Goal: Task Accomplishment & Management: Complete application form

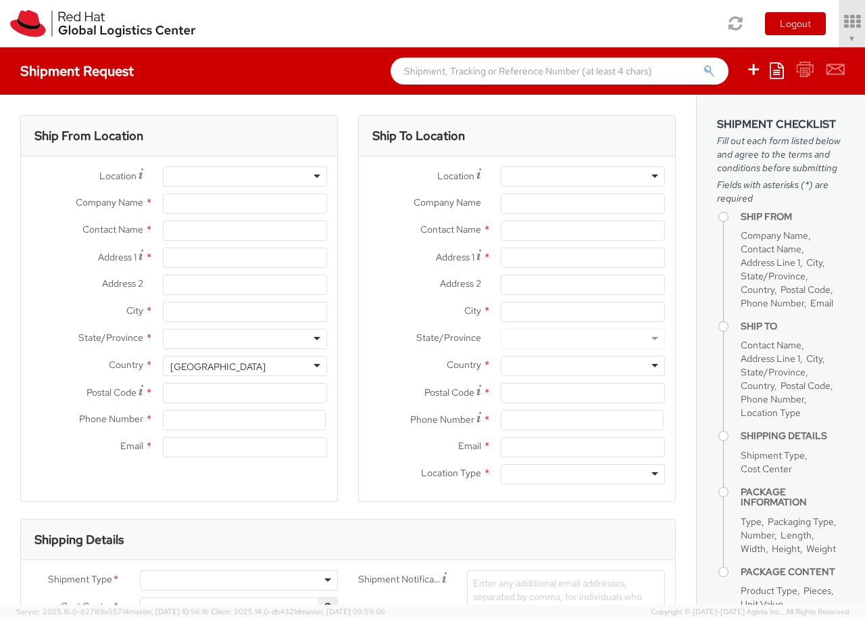
select select "850"
select select
type input "Red Hat Czech s.r.o."
type input "[PERSON_NAME]"
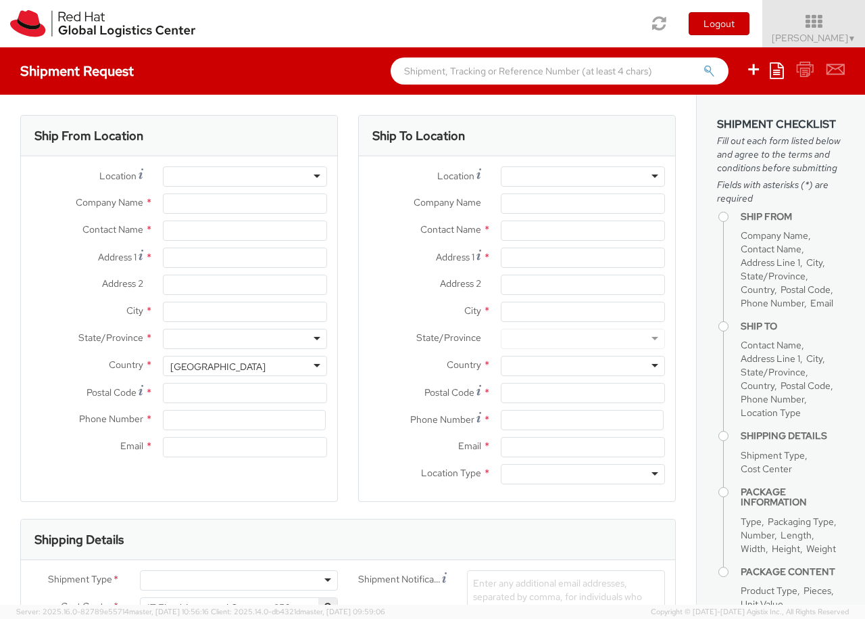
type input "Purkynova 647/111"
type input "[GEOGRAPHIC_DATA]"
type input "621 00"
type input "420 532 294 555"
type input "[EMAIL_ADDRESS][DOMAIN_NAME]"
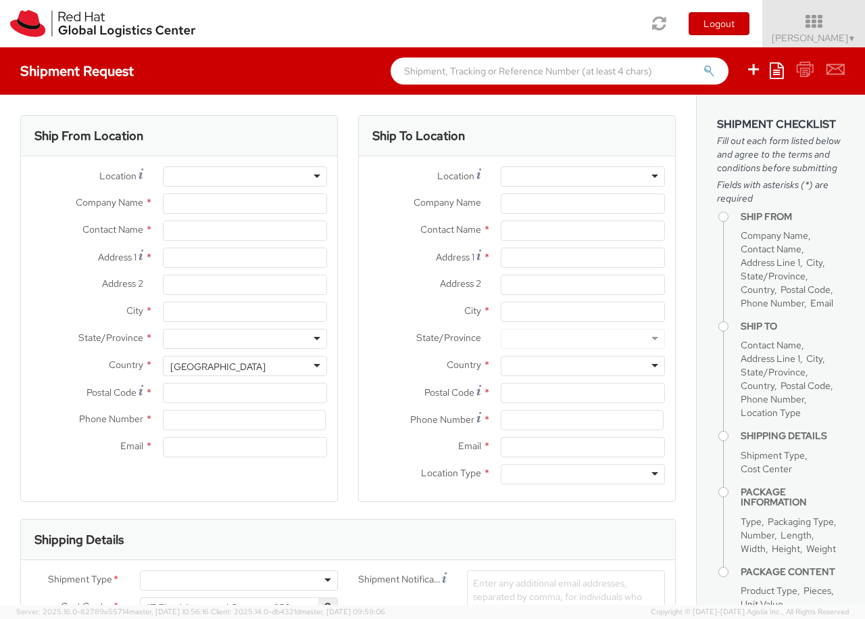
select select "CM"
select select "KGS"
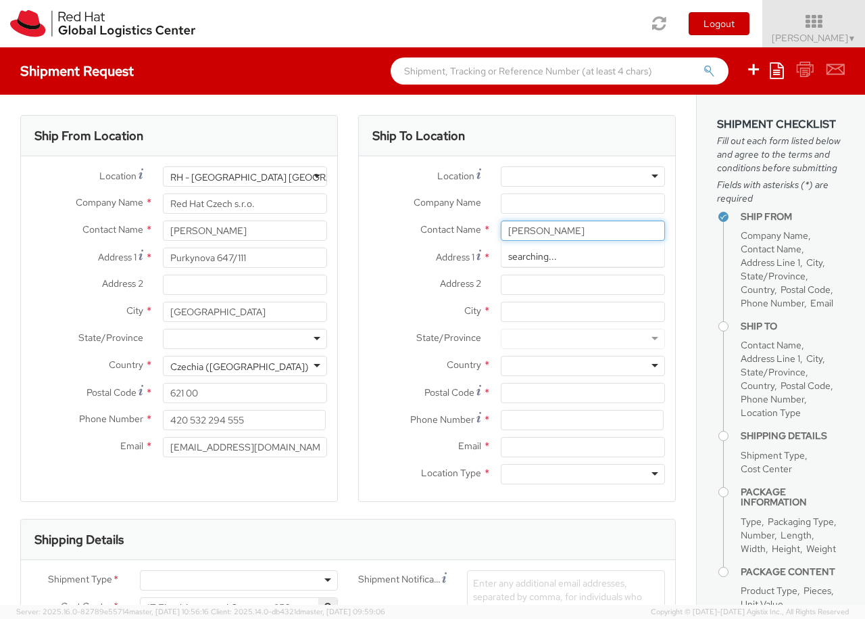
type input "[PERSON_NAME]"
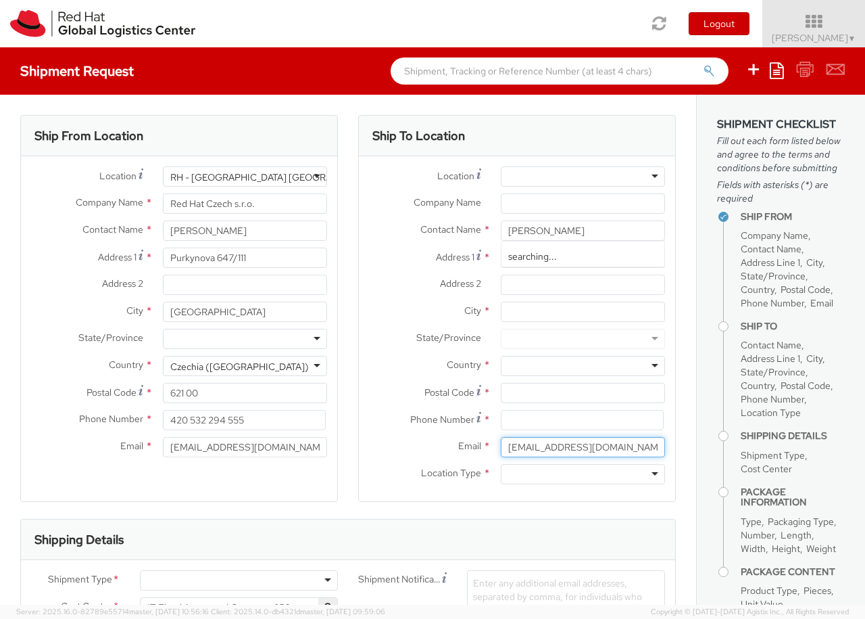
type input "[EMAIL_ADDRESS][DOMAIN_NAME]"
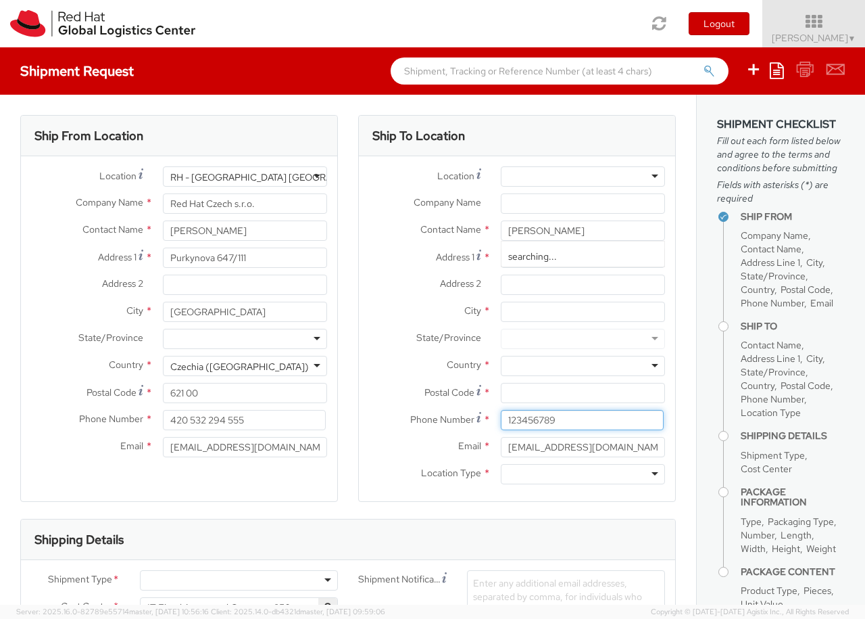
type input "123456789"
click at [583, 176] on div at bounding box center [583, 176] width 164 height 20
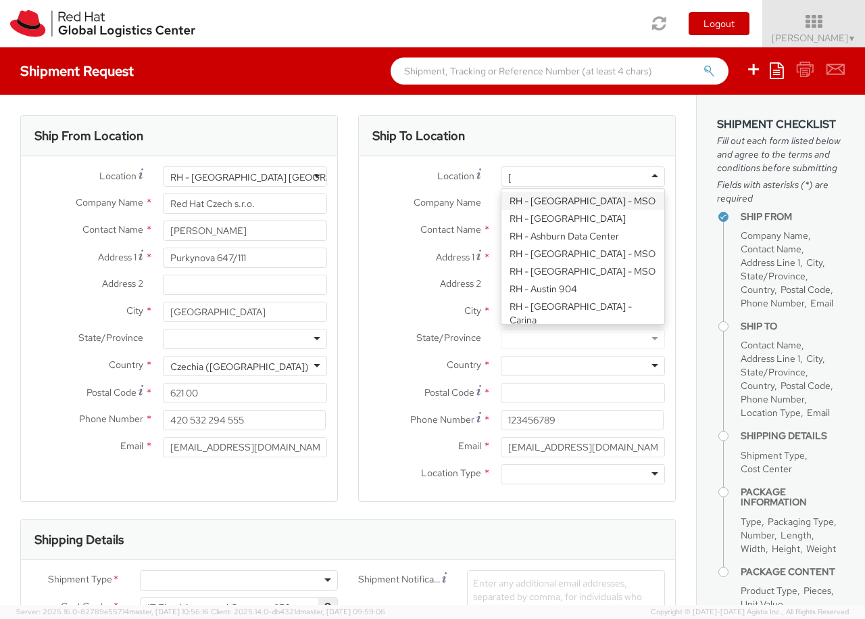
type input "[GEOGRAPHIC_DATA] [GEOGRAPHIC_DATA] - B"
type input "Red Hat Czech s.r.o."
type input "Purkynova 647/111"
type input "[GEOGRAPHIC_DATA]"
type input "621 00"
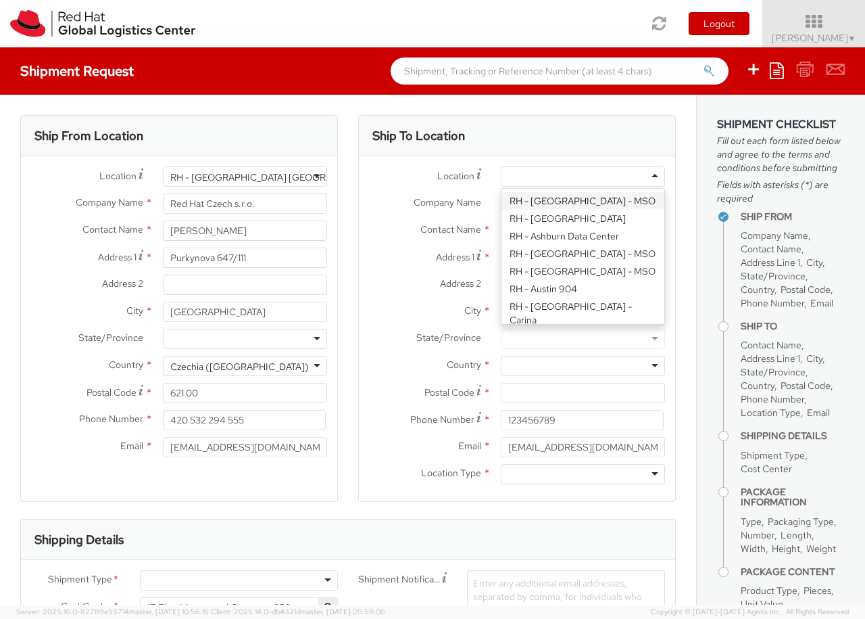
type input "420 532 294 555"
click at [583, 474] on div at bounding box center [583, 474] width 164 height 20
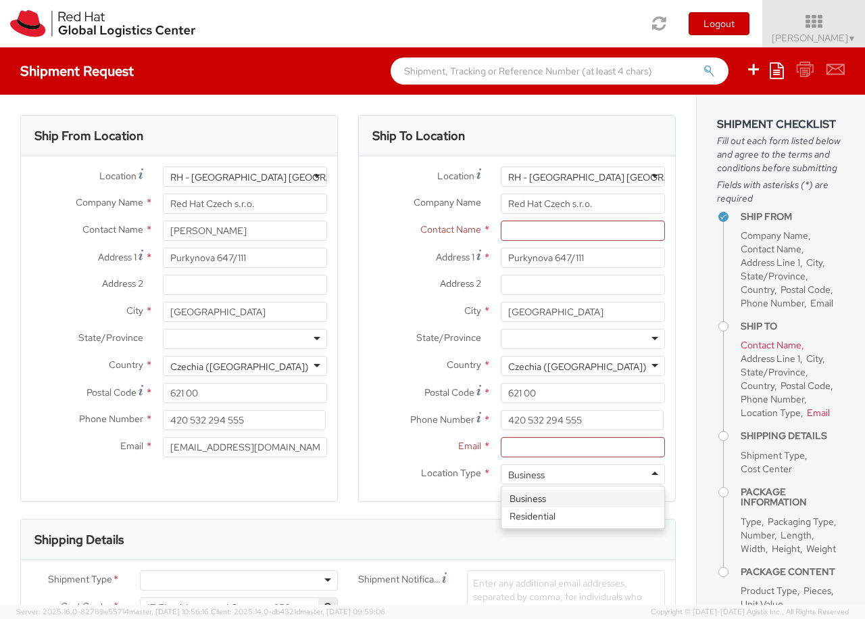
click at [239, 580] on div at bounding box center [239, 580] width 198 height 20
type input "bu"
type input "ref"
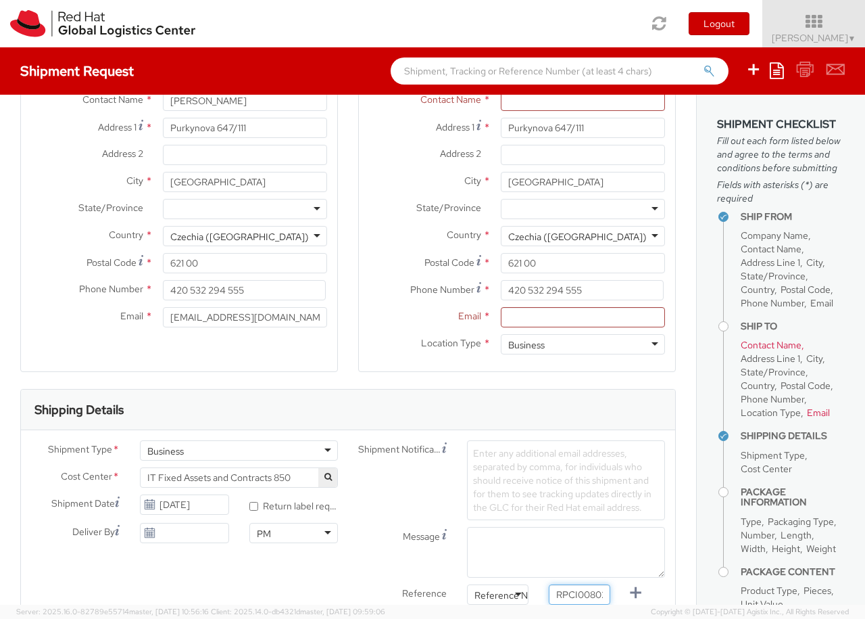
type input "RPCI0080269"
type input "[EMAIL_ADDRESS][DOMAIN_NAME]"
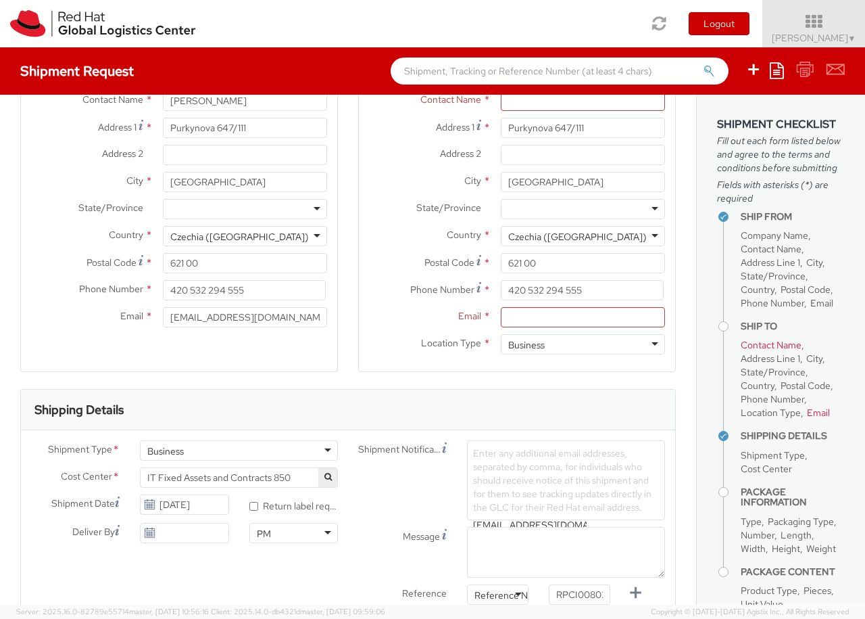
scroll to position [0, 16]
